Goal: Transaction & Acquisition: Purchase product/service

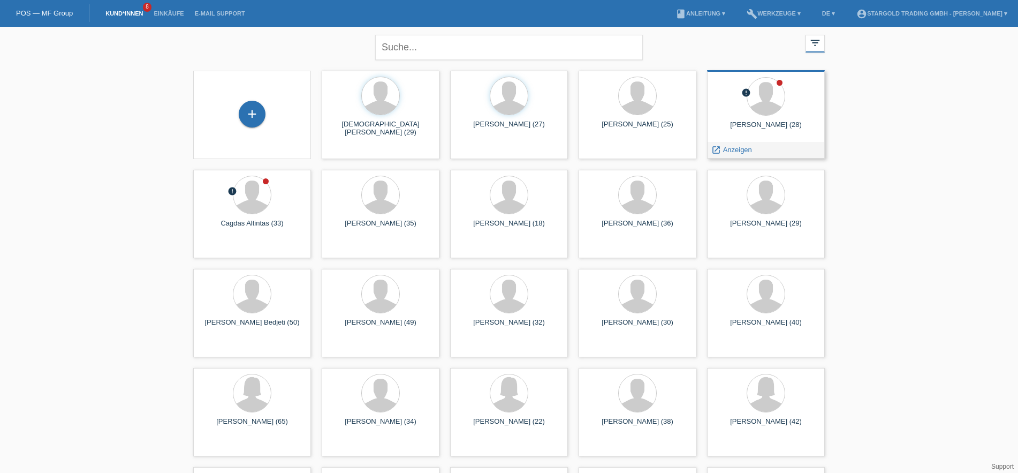
click at [779, 124] on div "Nikola Stevanovic (28)" at bounding box center [766, 128] width 101 height 17
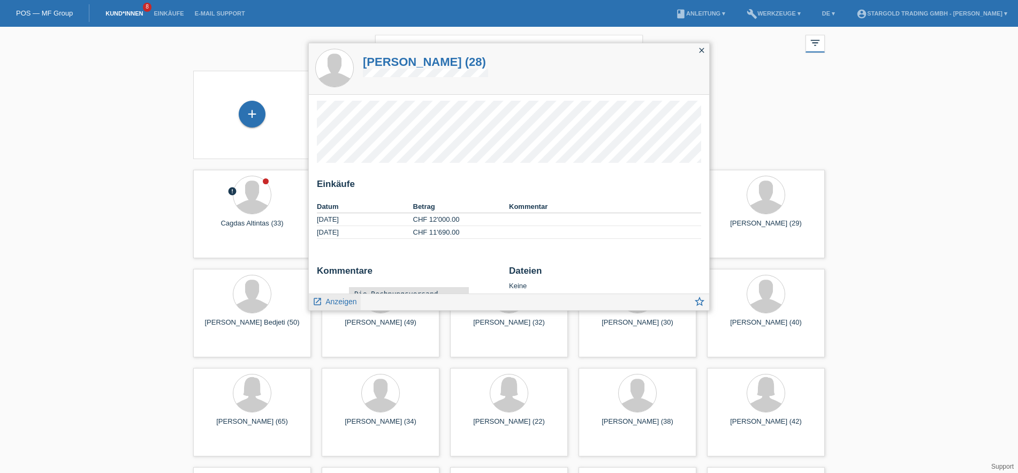
click at [336, 295] on link "launch Anzeigen" at bounding box center [335, 300] width 44 height 13
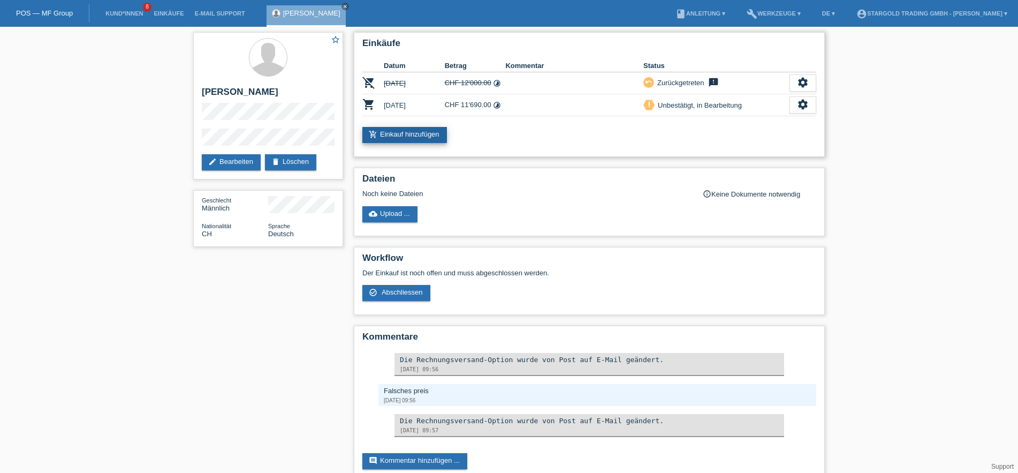
click at [411, 136] on link "add_shopping_cart Einkauf hinzufügen" at bounding box center [404, 135] width 85 height 16
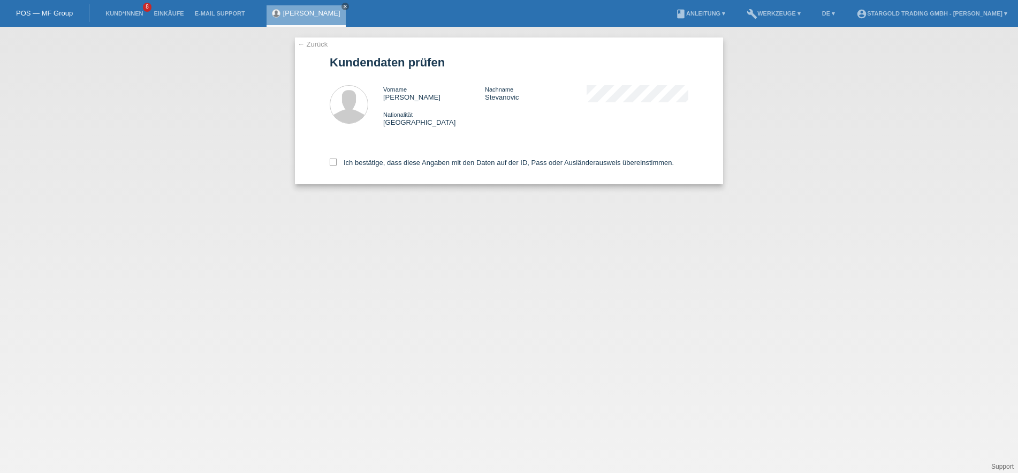
click at [368, 156] on div "Ich bestätige, dass diese Angaben mit den Daten auf der ID, Pass oder Ausländer…" at bounding box center [509, 160] width 359 height 47
click at [368, 162] on label "Ich bestätige, dass diese Angaben mit den Daten auf der ID, Pass oder Ausländer…" at bounding box center [502, 162] width 344 height 8
click at [337, 162] on input "Ich bestätige, dass diese Angaben mit den Daten auf der ID, Pass oder Ausländer…" at bounding box center [333, 161] width 7 height 7
checkbox input "true"
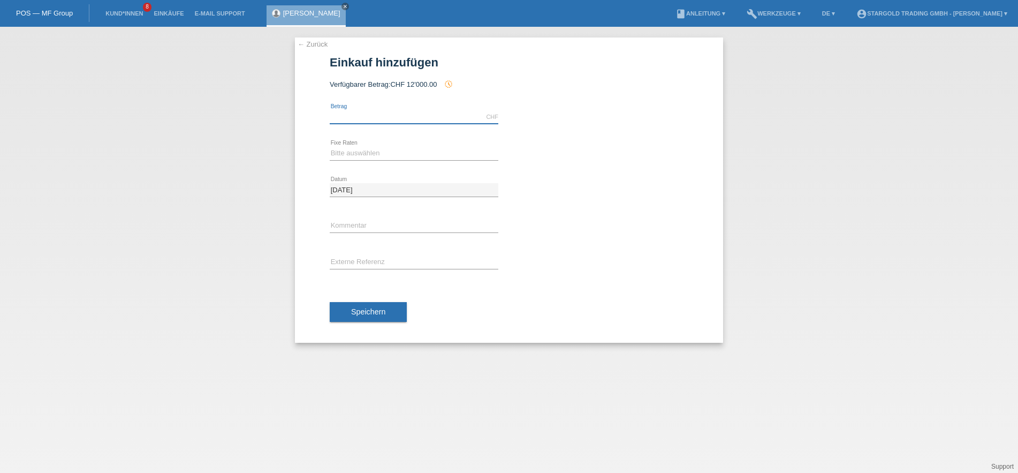
click at [370, 113] on input "text" at bounding box center [414, 116] width 169 height 13
type input "12000.00"
click at [412, 146] on div "Bitte auswählen 6 Raten 12 Raten 18 Raten 24 Raten 36 Raten 48 Raten error Fixe…" at bounding box center [414, 153] width 169 height 36
click at [330, 147] on select "Bitte auswählen 6 Raten 12 Raten 18 Raten 24 Raten 36 Raten 48 Raten" at bounding box center [414, 153] width 169 height 13
select select "497"
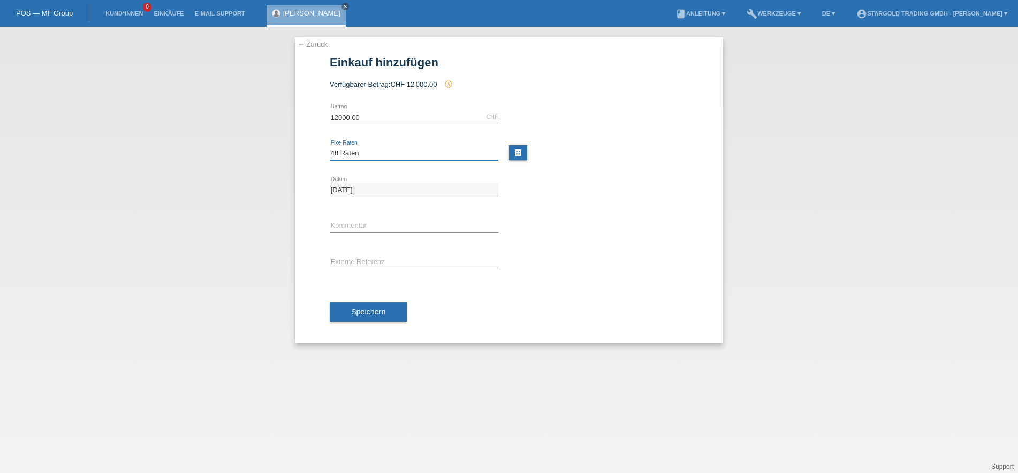
click option "48 Raten" at bounding box center [0, 0] width 0 height 0
click at [376, 308] on span "Speichern" at bounding box center [368, 311] width 34 height 9
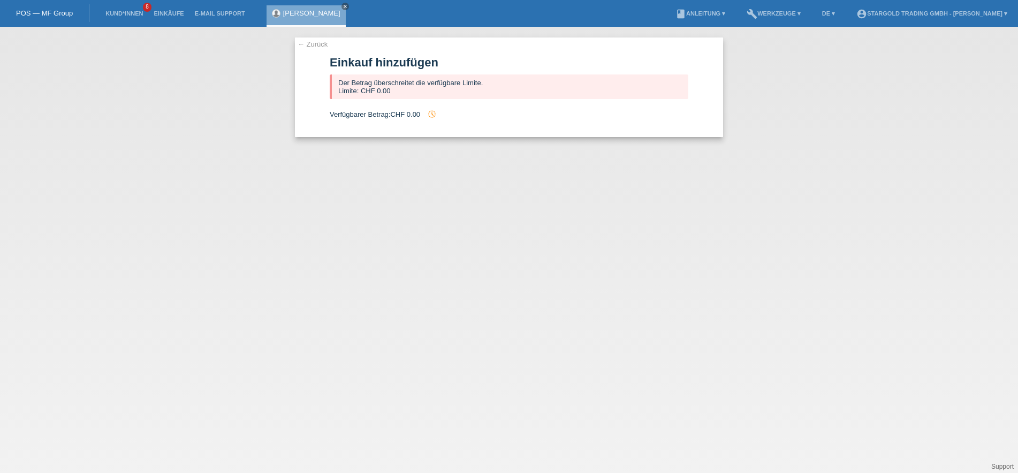
click at [317, 46] on link "← Zurück" at bounding box center [313, 44] width 30 height 8
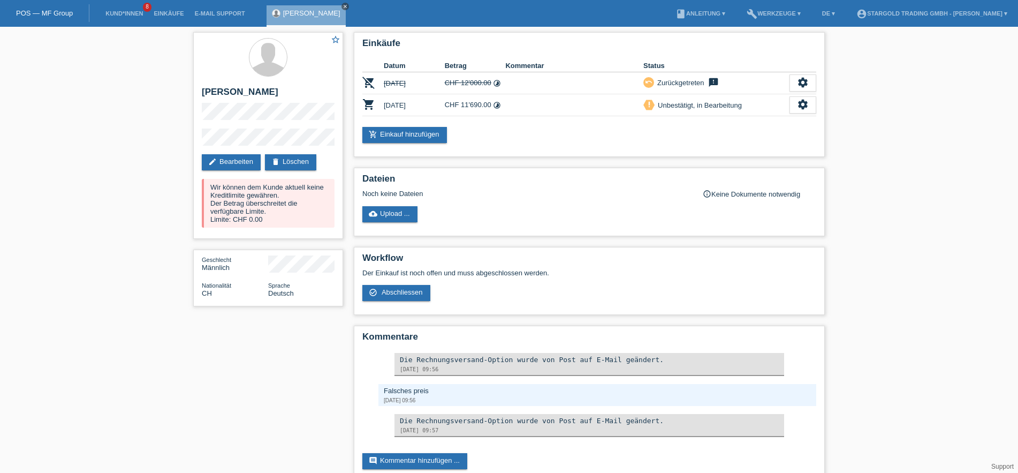
click at [343, 5] on icon "close" at bounding box center [345, 6] width 5 height 5
click at [67, 17] on link "POS — MF Group" at bounding box center [44, 13] width 57 height 8
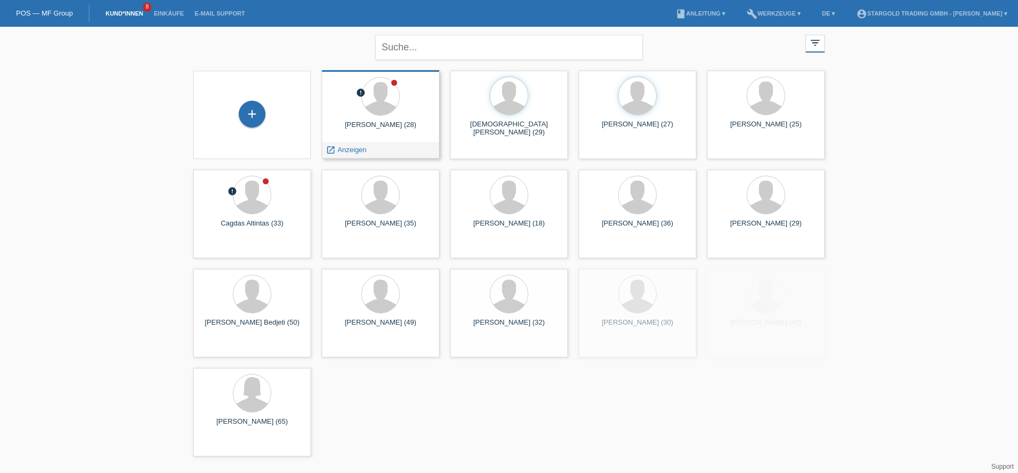
click at [400, 125] on div "[PERSON_NAME] (28)" at bounding box center [380, 128] width 101 height 17
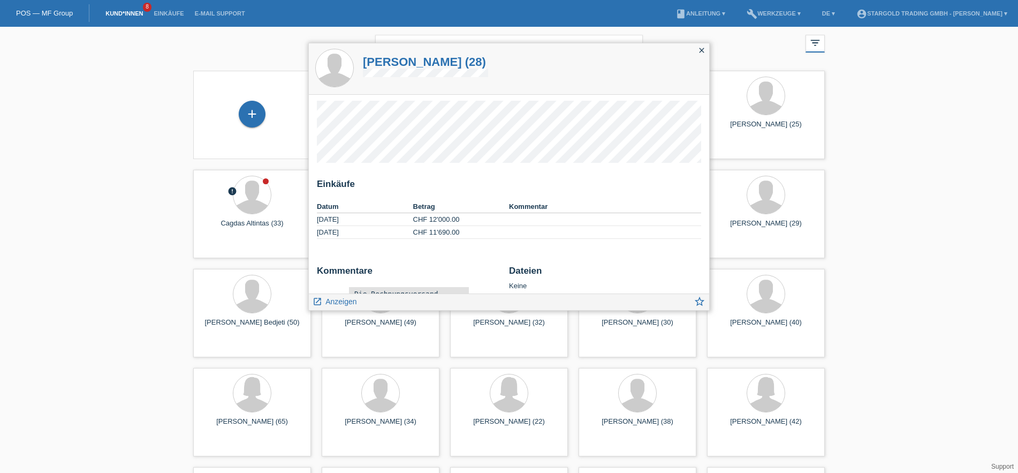
drag, startPoint x: 382, startPoint y: 299, endPoint x: 363, endPoint y: 298, distance: 18.8
click at [371, 298] on div "launch Anzeigen star_border" at bounding box center [509, 302] width 400 height 16
click at [354, 298] on span "Anzeigen" at bounding box center [340, 301] width 31 height 9
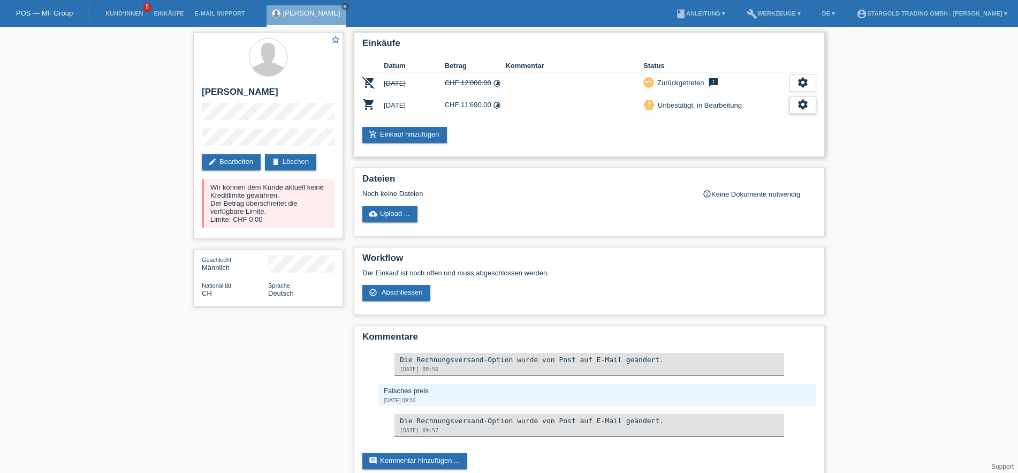
click at [809, 104] on icon "settings" at bounding box center [803, 104] width 12 height 12
click at [570, 136] on div "add_shopping_cart Einkauf hinzufügen" at bounding box center [589, 135] width 454 height 16
click at [799, 101] on icon "settings" at bounding box center [803, 104] width 12 height 12
click at [798, 90] on div "settings" at bounding box center [802, 82] width 27 height 17
click at [787, 115] on td "priority_high Unbestätigt, in Bearbeitung" at bounding box center [716, 105] width 146 height 22
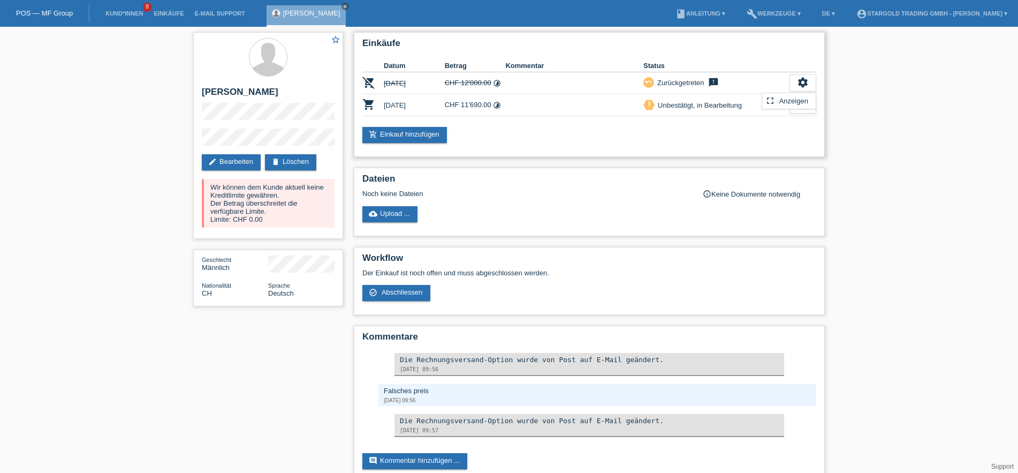
click at [800, 115] on td "settings fullscreen Anzeigen description AGB herunterladen get_app check_circle…" at bounding box center [802, 105] width 27 height 22
click at [804, 111] on div "settings" at bounding box center [802, 104] width 27 height 17
click at [793, 103] on div "settings" at bounding box center [802, 104] width 27 height 17
click at [804, 110] on icon "settings" at bounding box center [803, 104] width 12 height 12
click at [786, 174] on span "Kunde ist vom Kauf zurückgetreten..." at bounding box center [754, 170] width 117 height 13
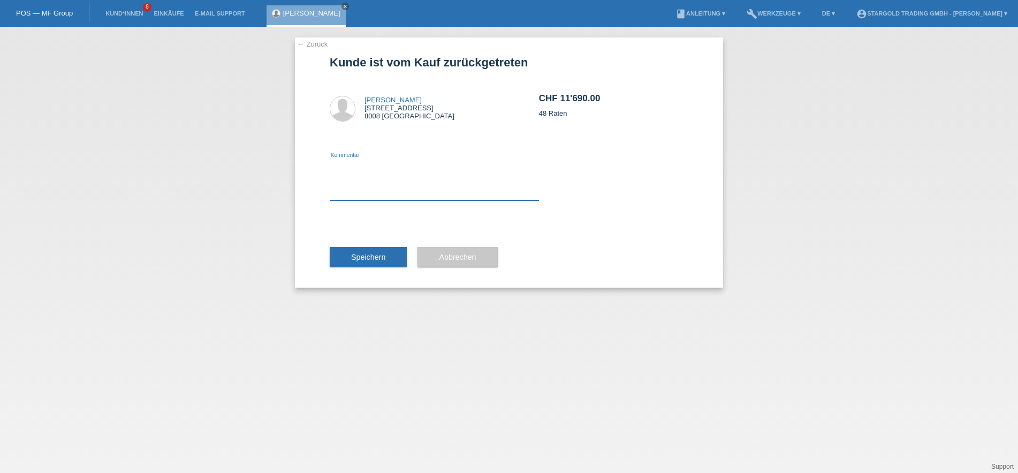
click at [401, 191] on textarea at bounding box center [434, 179] width 209 height 41
type textarea "."
type textarea "falsches preis"
click at [389, 268] on div "Speichern" at bounding box center [368, 257] width 77 height 62
click at [389, 266] on button "Speichern" at bounding box center [368, 257] width 77 height 20
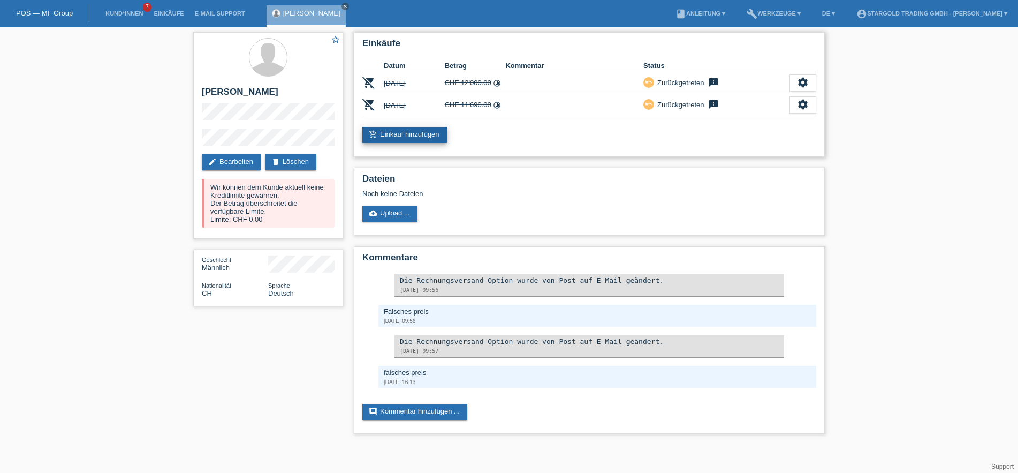
click at [406, 140] on link "add_shopping_cart Einkauf hinzufügen" at bounding box center [404, 135] width 85 height 16
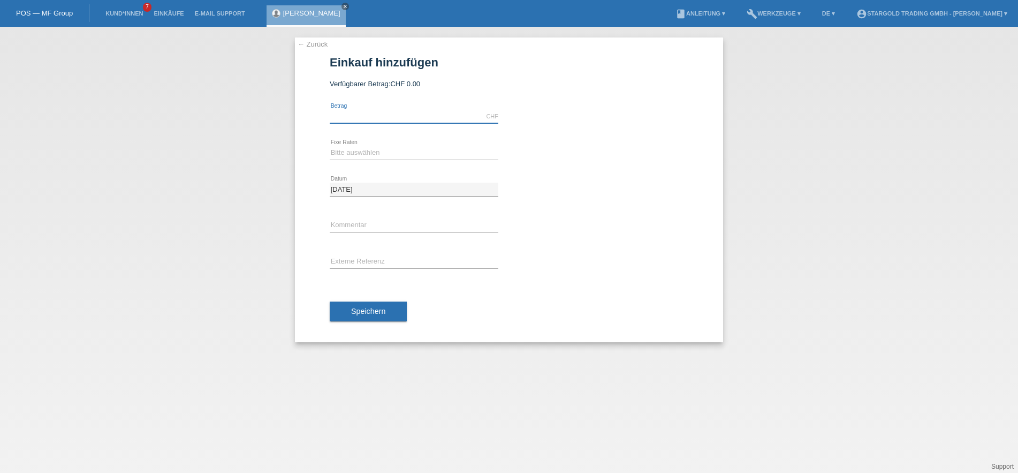
click at [419, 116] on input "text" at bounding box center [414, 116] width 169 height 13
click at [307, 40] on link "← Zurück" at bounding box center [313, 44] width 30 height 8
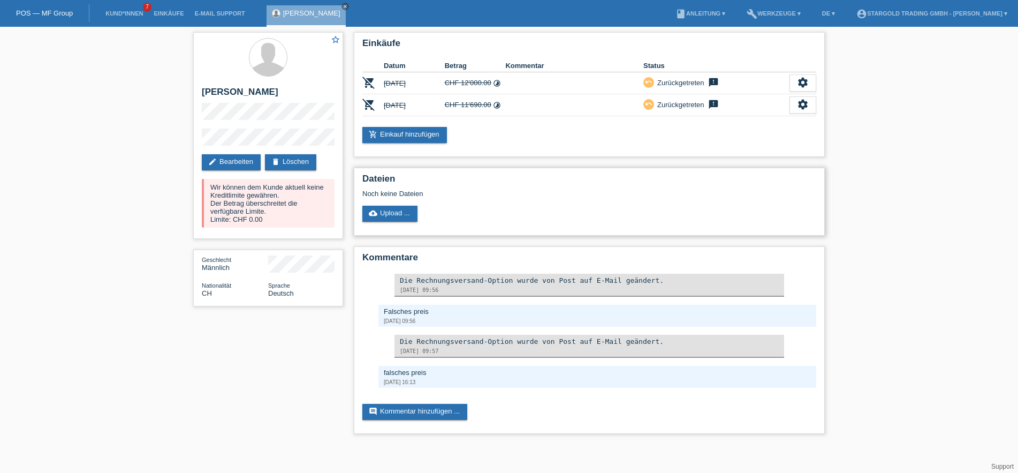
drag, startPoint x: 223, startPoint y: 200, endPoint x: 437, endPoint y: 204, distance: 213.6
click at [343, 213] on div "star_border Nikola Stevanovic edit Bearbeiten delete Löschen Wir können dem Kun…" at bounding box center [268, 135] width 150 height 207
click at [286, 180] on div "Wir können dem Kunde aktuell keine Kreditlimite gewähren. Der Betrag überschrei…" at bounding box center [268, 203] width 133 height 49
click at [343, 4] on icon "close" at bounding box center [345, 6] width 5 height 5
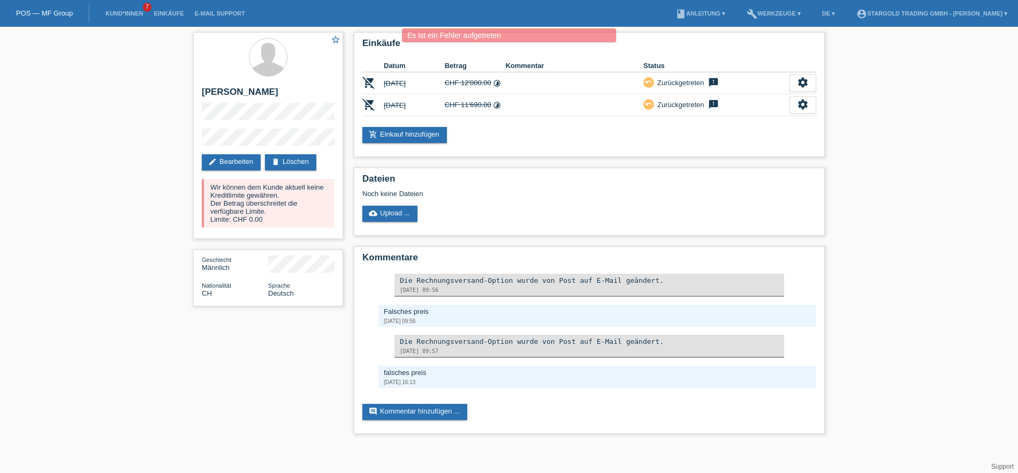
click at [61, 13] on link "POS — MF Group" at bounding box center [44, 13] width 57 height 8
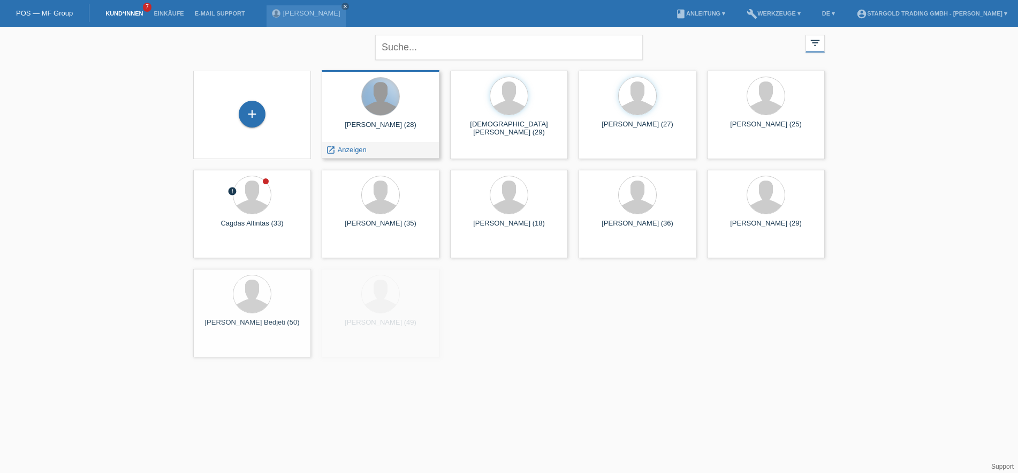
click at [379, 112] on div at bounding box center [380, 96] width 37 height 37
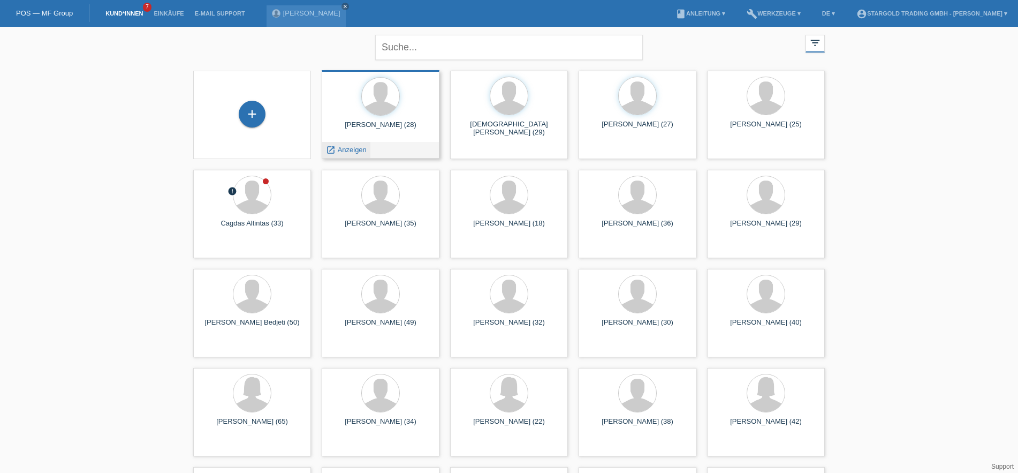
click at [351, 150] on span "Anzeigen" at bounding box center [352, 150] width 29 height 8
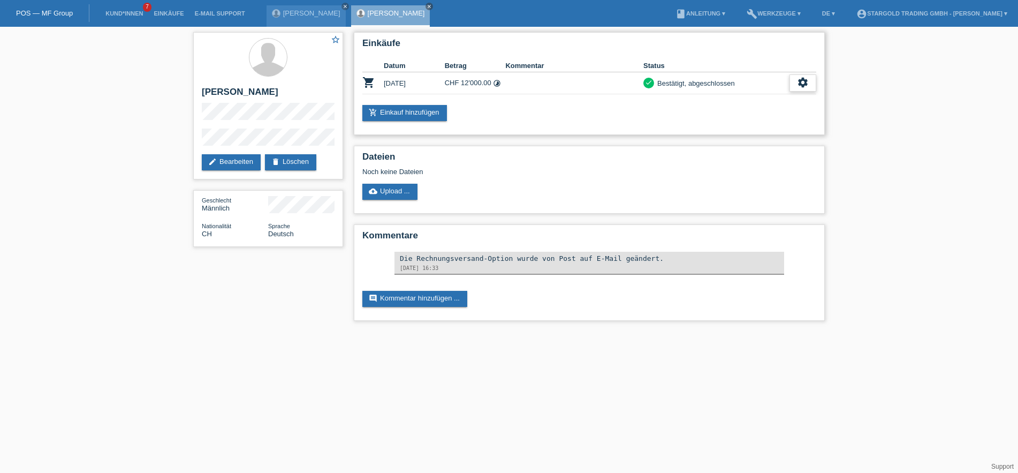
click at [808, 84] on icon "settings" at bounding box center [803, 83] width 12 height 12
click at [722, 95] on div "fullscreen Anzeigen" at bounding box center [744, 101] width 142 height 16
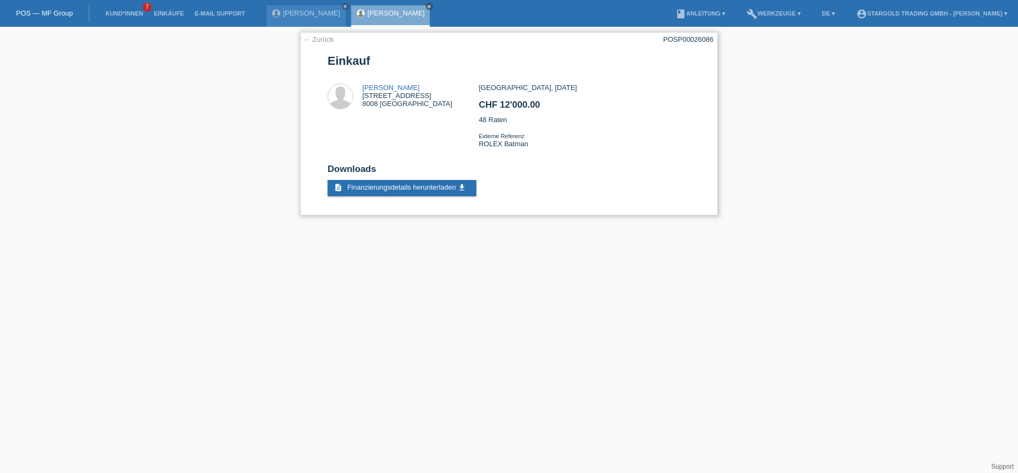
click at [402, 178] on h2 "Downloads" at bounding box center [509, 172] width 363 height 16
click at [407, 196] on link "description Finanzierungsdetails herunterladen get_app" at bounding box center [402, 188] width 149 height 16
click at [427, 7] on icon "close" at bounding box center [429, 6] width 5 height 5
click at [326, 19] on div "Nikola Stevanovic close" at bounding box center [306, 15] width 79 height 21
click at [343, 8] on icon "close" at bounding box center [345, 6] width 5 height 5
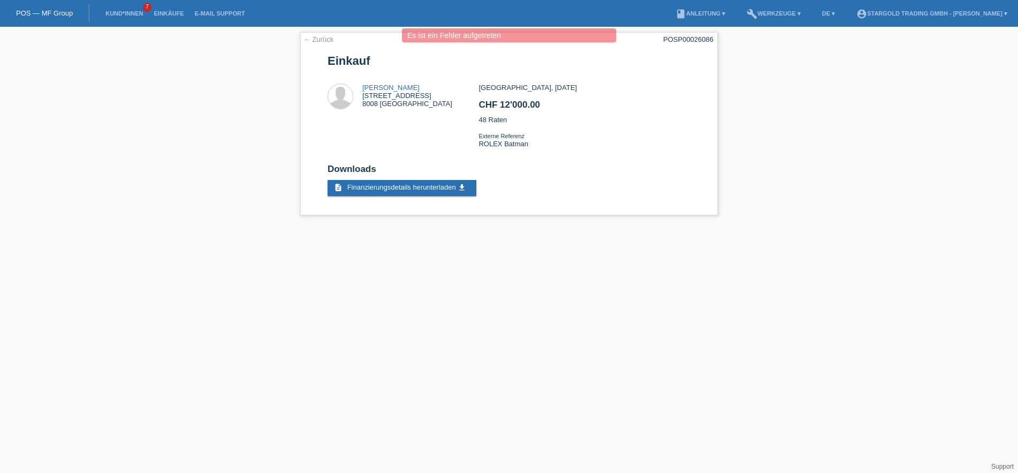
click at [66, 10] on link "POS — MF Group" at bounding box center [44, 13] width 57 height 8
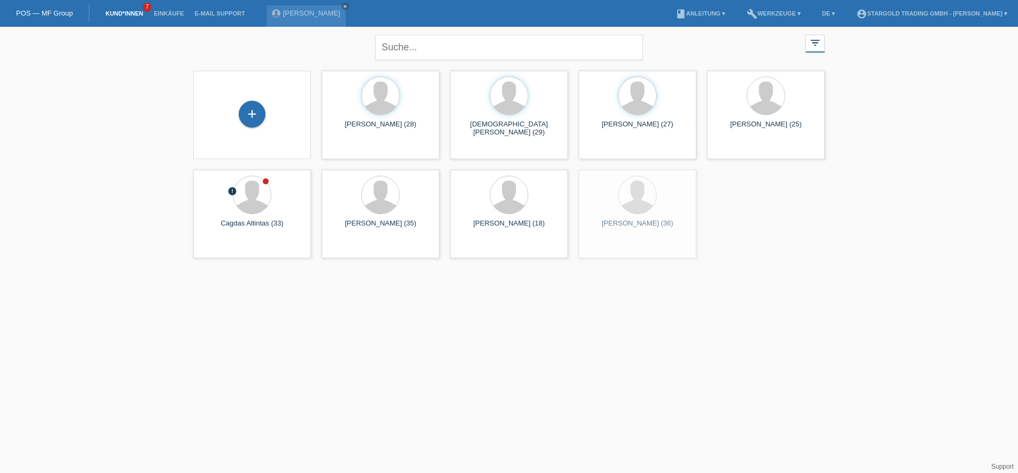
click at [267, 113] on div "+" at bounding box center [252, 115] width 101 height 28
click at [265, 113] on div "+" at bounding box center [252, 115] width 101 height 28
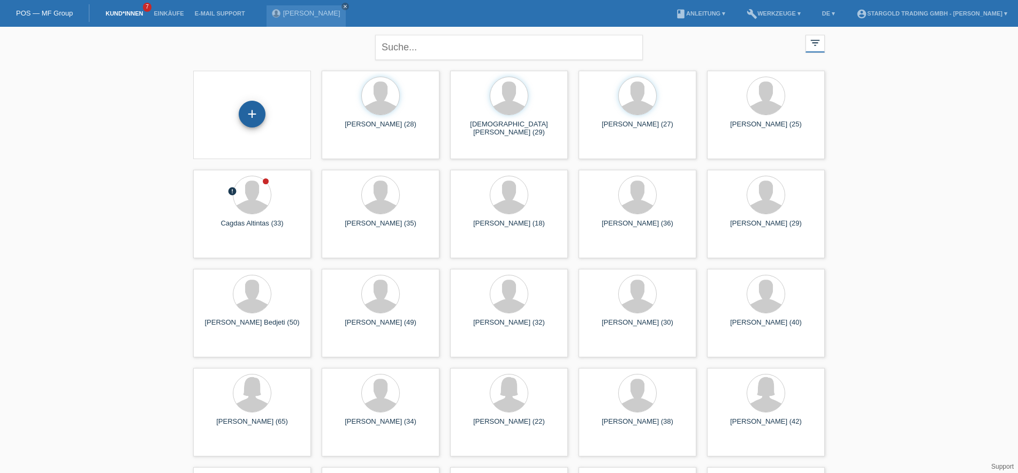
click at [262, 113] on div "+" at bounding box center [252, 114] width 27 height 27
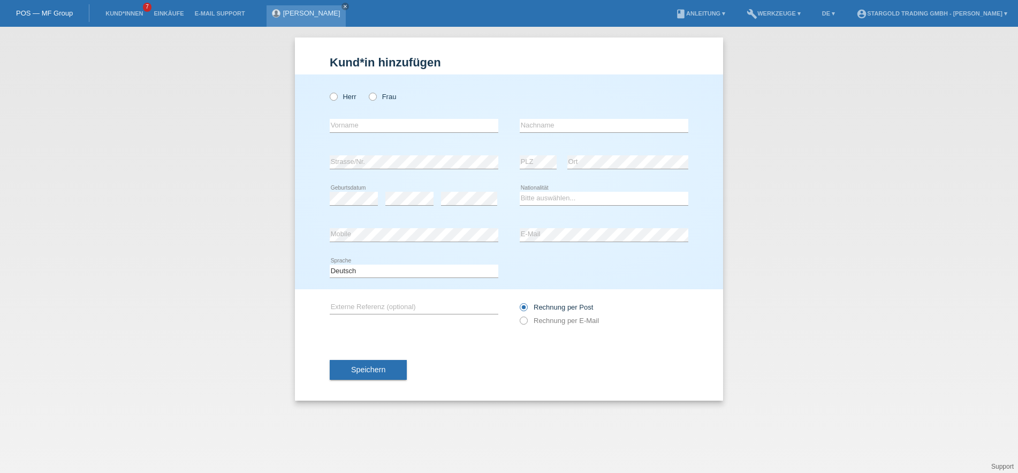
click at [321, 15] on link "[PERSON_NAME]" at bounding box center [311, 13] width 57 height 8
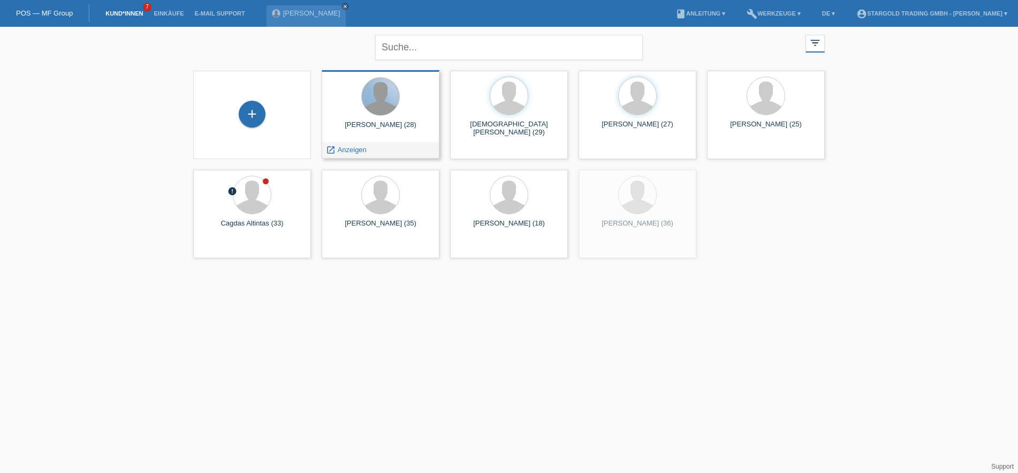
click at [379, 96] on div at bounding box center [380, 96] width 37 height 37
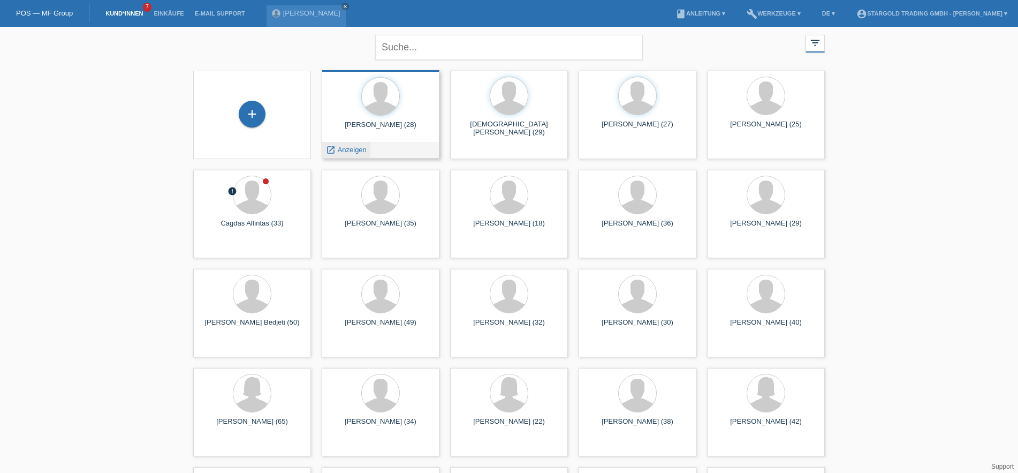
click at [359, 154] on div "launch Anzeigen" at bounding box center [346, 150] width 48 height 16
click at [351, 153] on span "Anzeigen" at bounding box center [352, 150] width 29 height 8
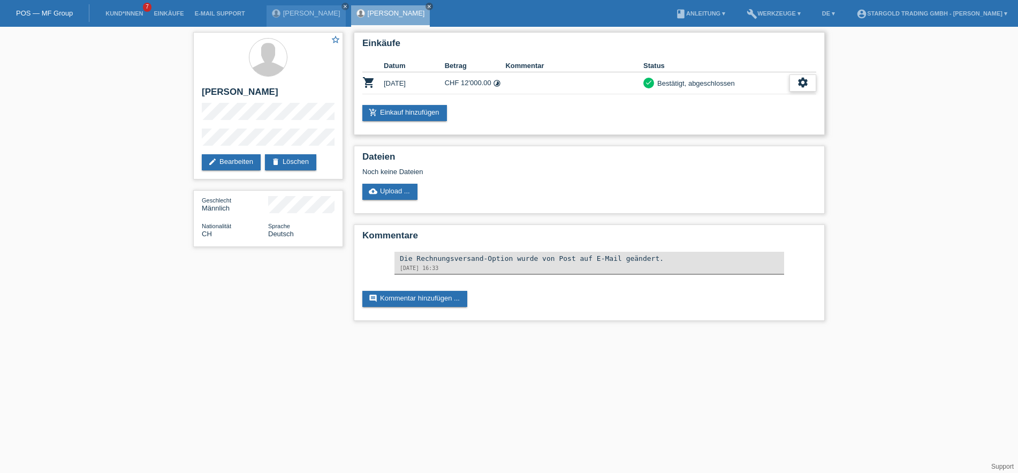
click at [797, 82] on div "settings" at bounding box center [802, 82] width 27 height 17
click at [726, 124] on div "description AGB herunterladen get_app" at bounding box center [744, 117] width 142 height 16
